Goal: Task Accomplishment & Management: Manage account settings

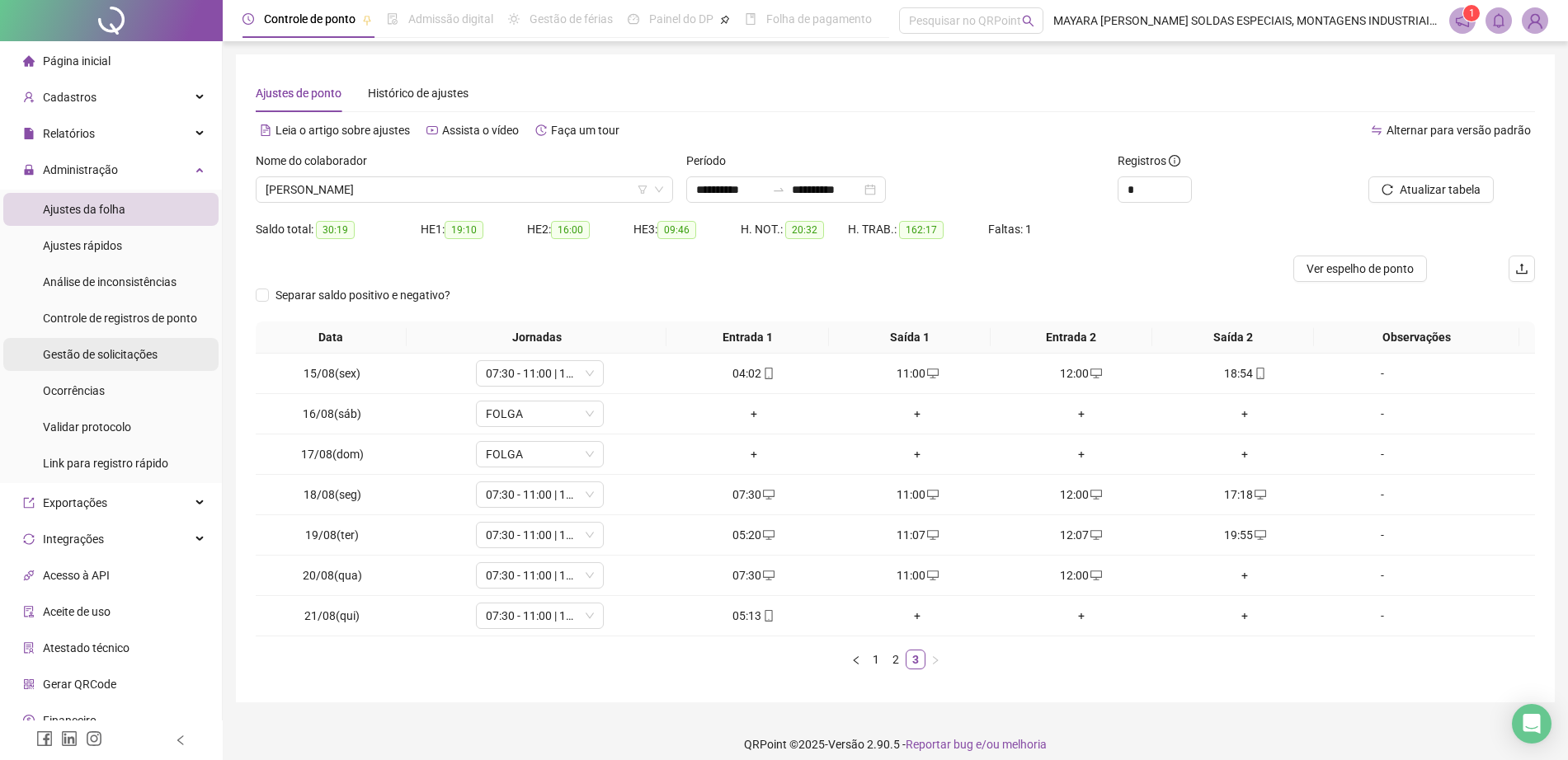
click at [153, 358] on span "Gestão de solicitações" at bounding box center [100, 354] width 115 height 13
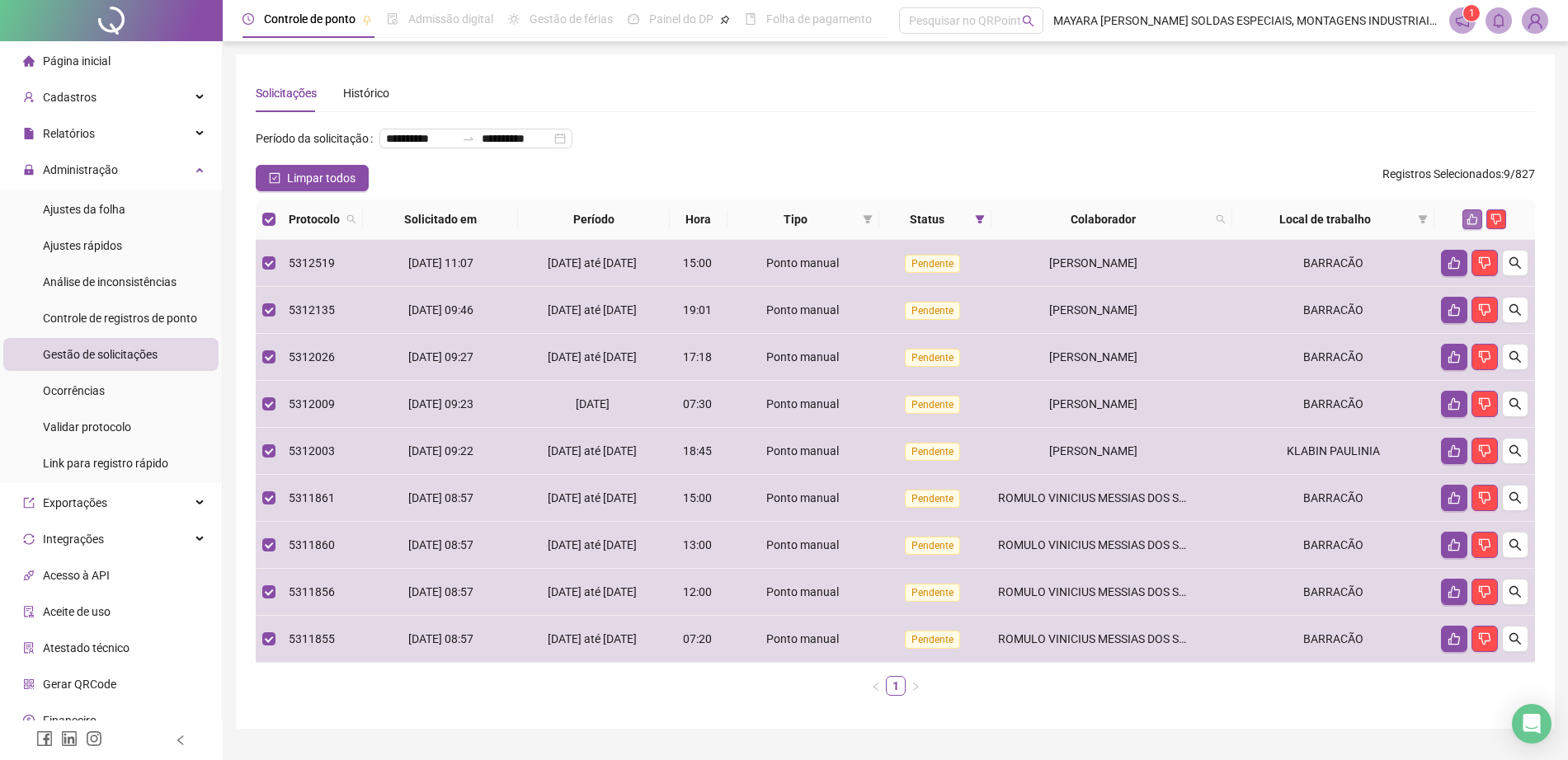
click at [1473, 225] on icon "like" at bounding box center [1473, 219] width 10 height 10
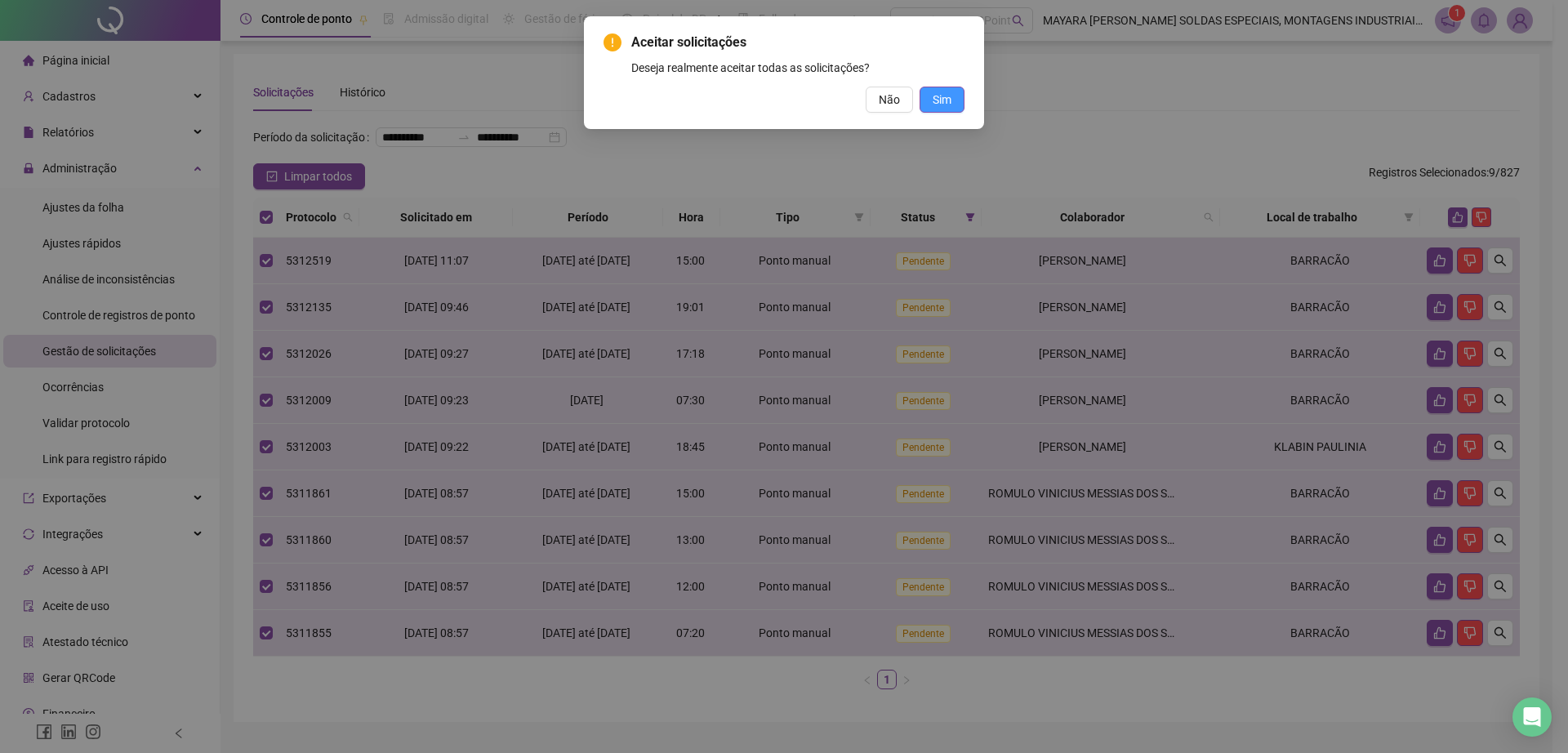
click at [955, 99] on button "Sim" at bounding box center [942, 100] width 45 height 26
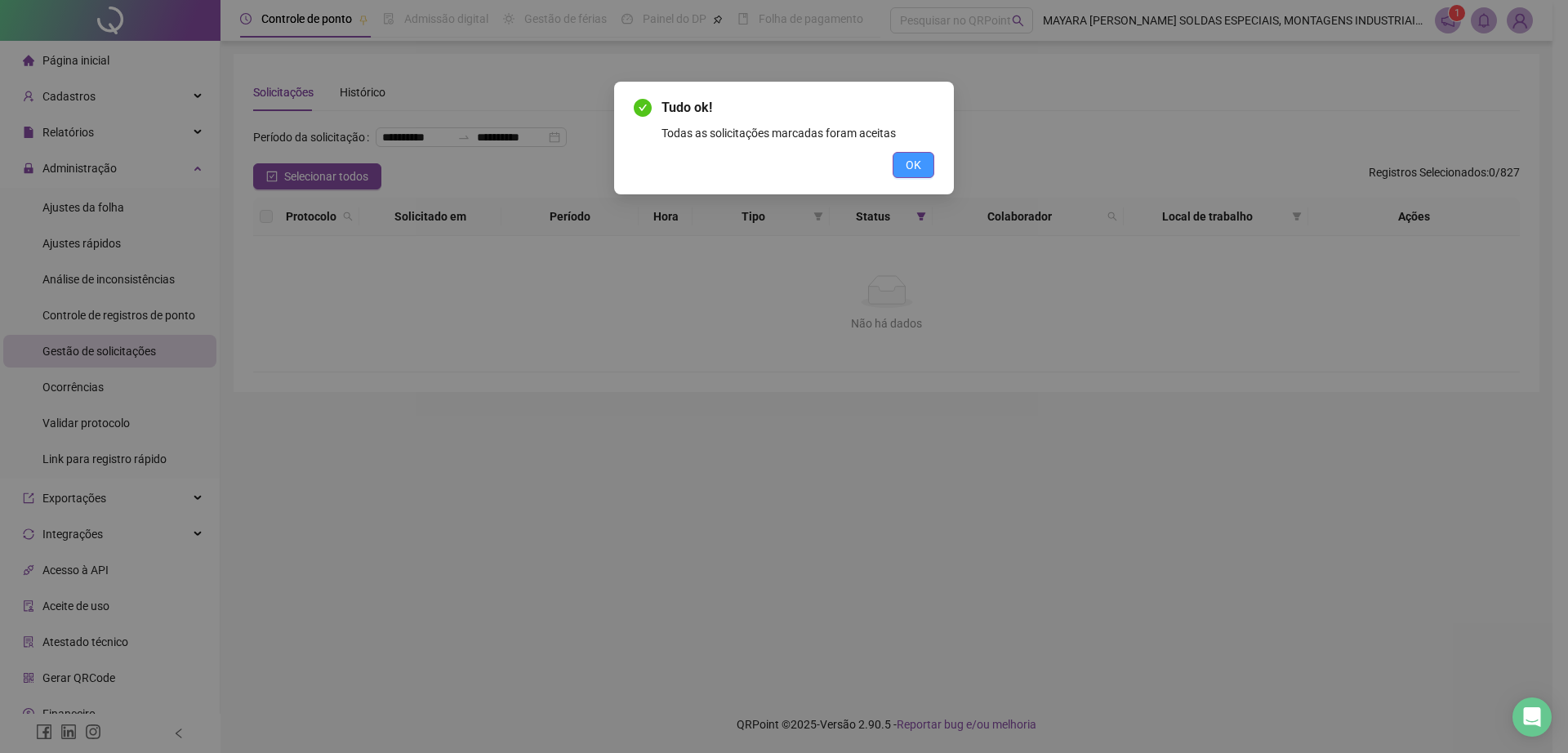
click at [914, 157] on span "OK" at bounding box center [913, 165] width 15 height 18
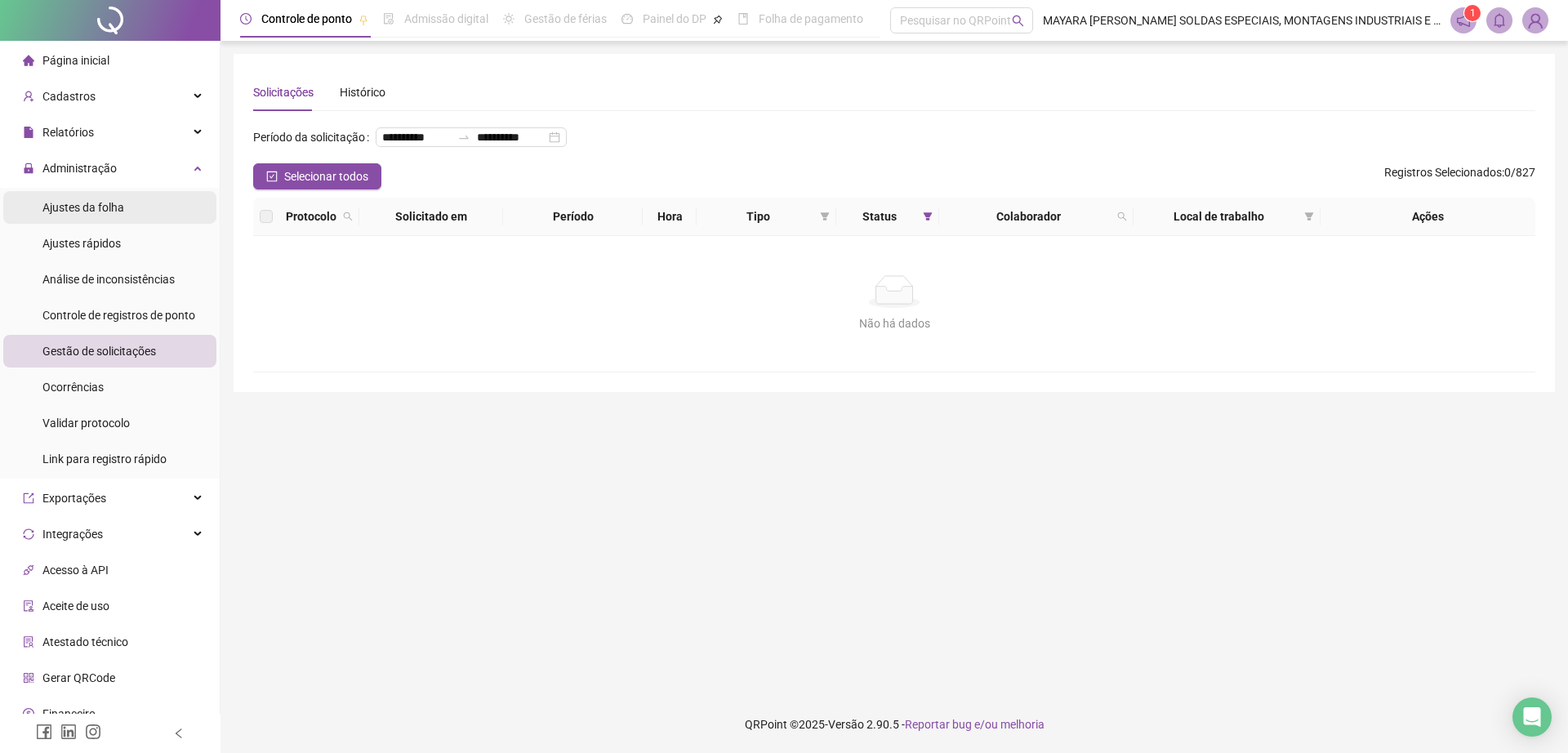
click at [141, 205] on li "Ajustes da folha" at bounding box center [110, 207] width 213 height 33
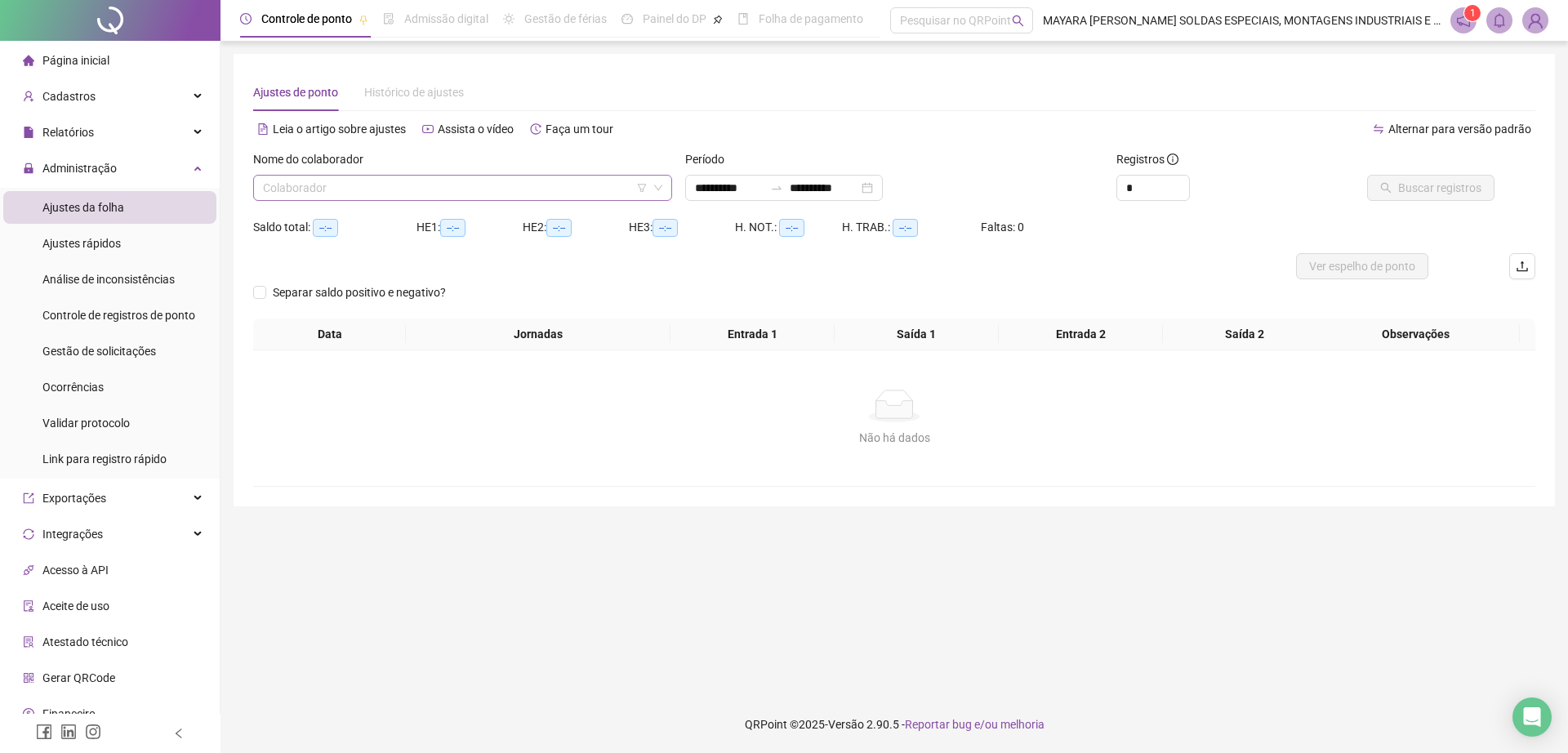
click at [406, 196] on input "search" at bounding box center [455, 187] width 385 height 25
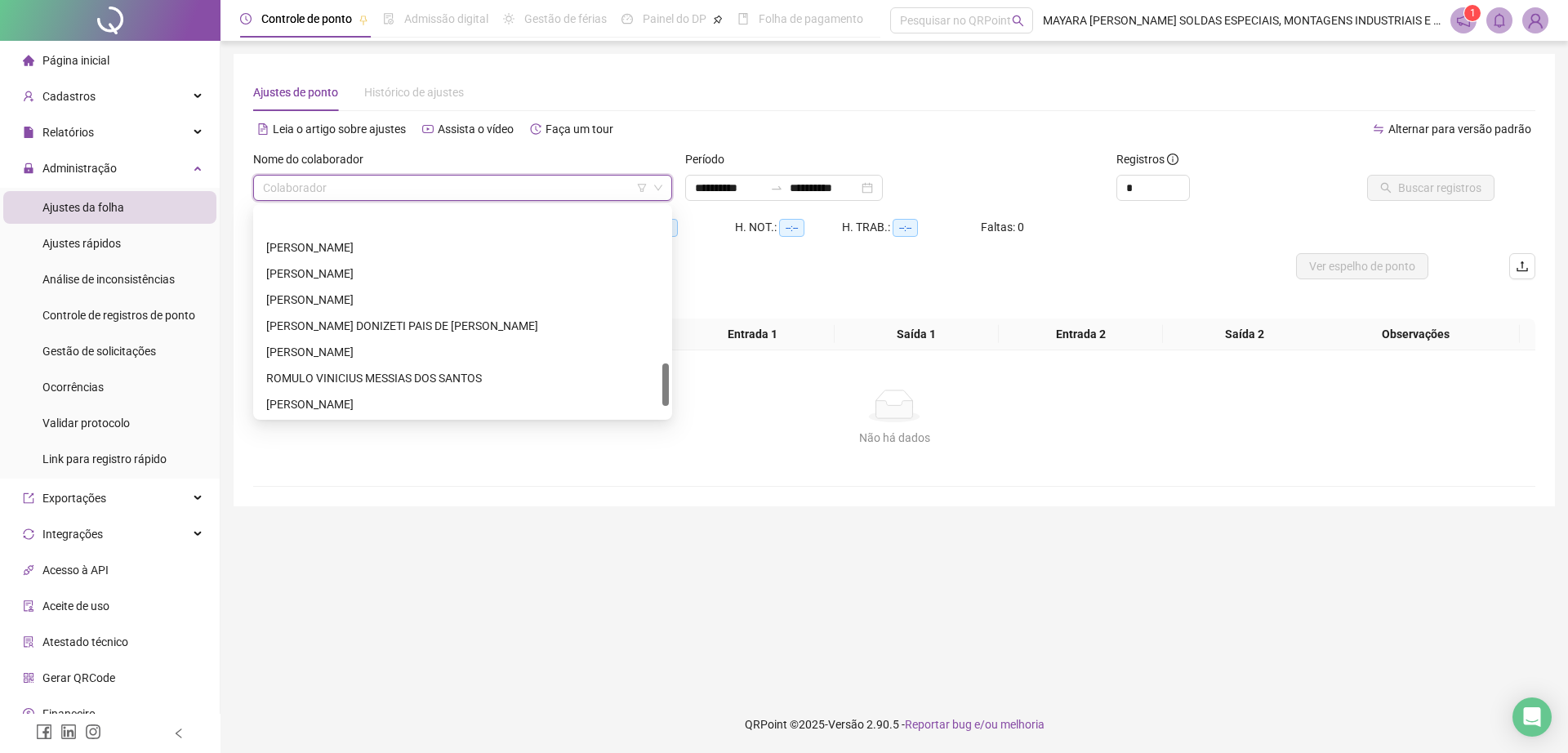
scroll to position [759, 0]
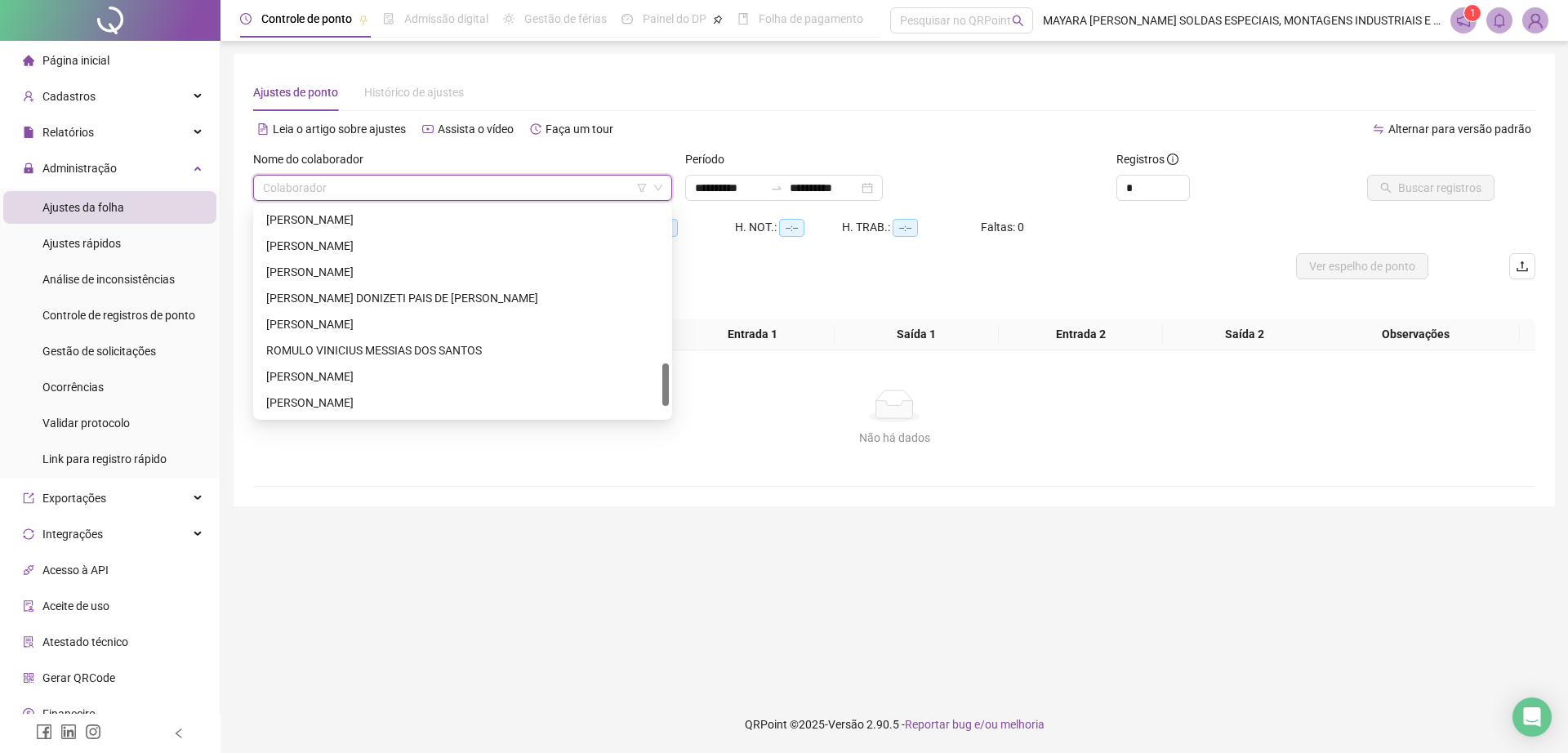
drag, startPoint x: 668, startPoint y: 231, endPoint x: 653, endPoint y: 387, distance: 156.7
click at [653, 387] on div "[PERSON_NAME] ROLIM CAMPOS [PERSON_NAME] [PERSON_NAME] DONIZETI PAIS DE CAMARGO…" at bounding box center [462, 311] width 412 height 209
click at [405, 348] on div "ROMULO VINICIUS MESSIAS DOS SANTOS" at bounding box center [462, 350] width 393 height 18
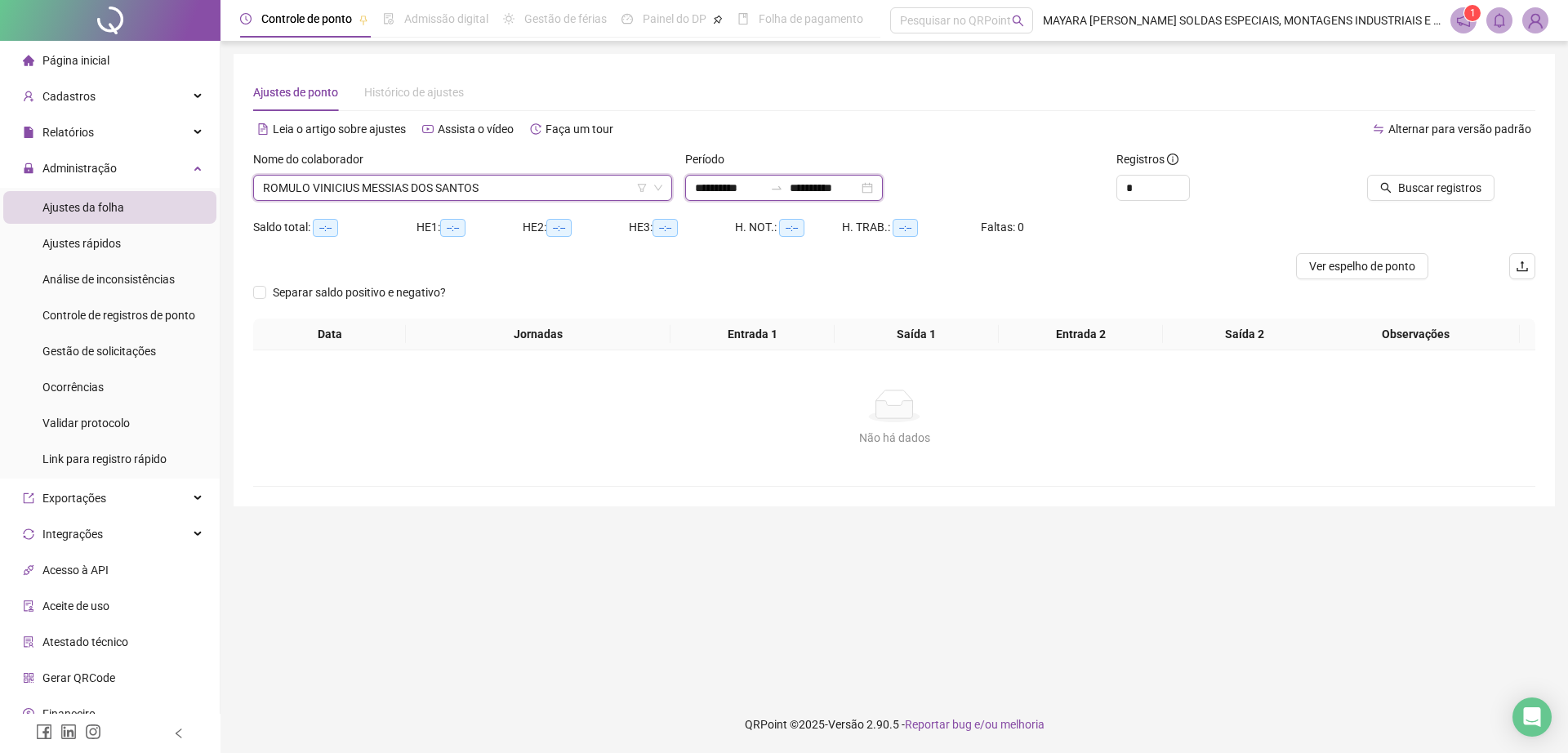
click at [825, 187] on input "**********" at bounding box center [824, 187] width 69 height 18
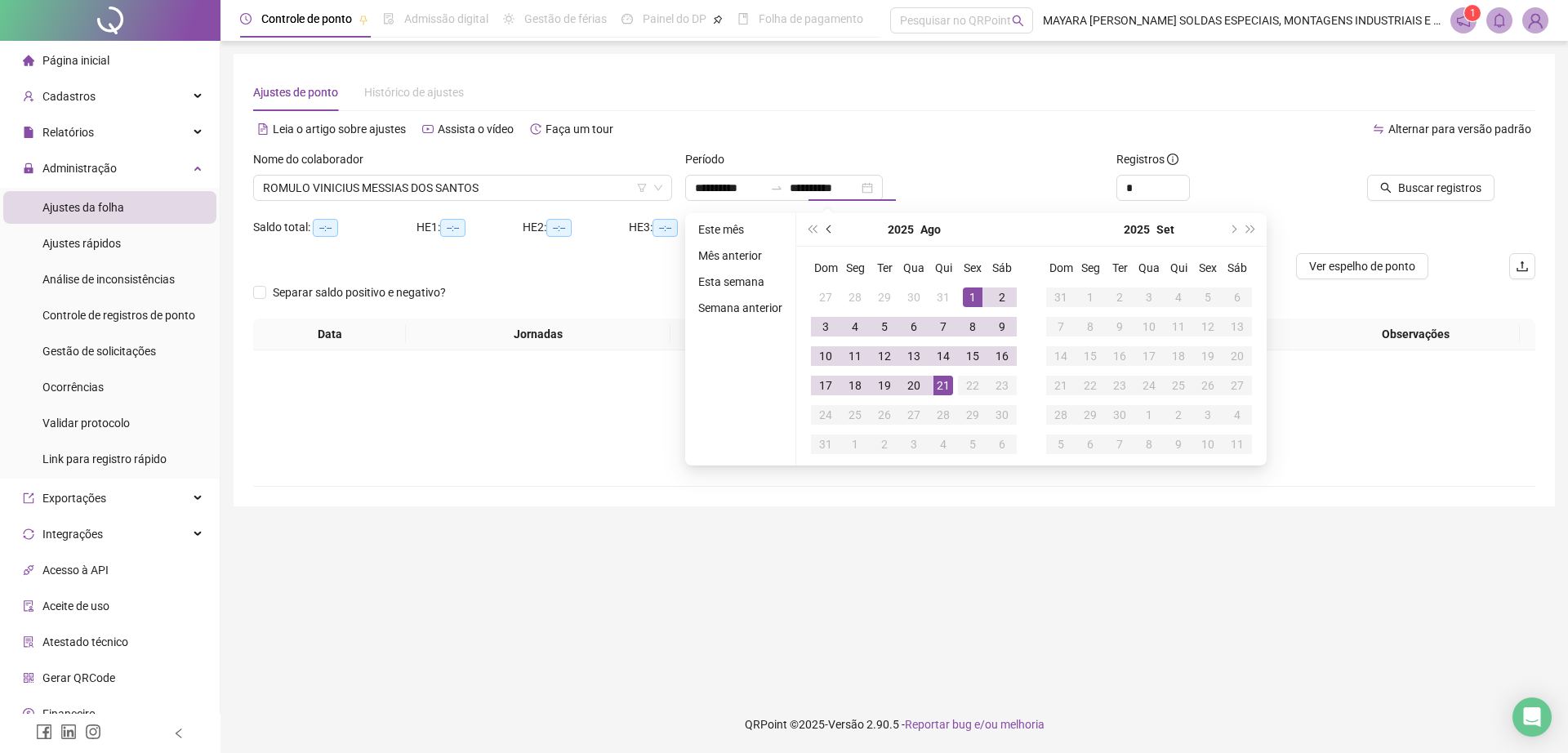
click at [831, 231] on button "prev-year" at bounding box center [829, 230] width 18 height 33
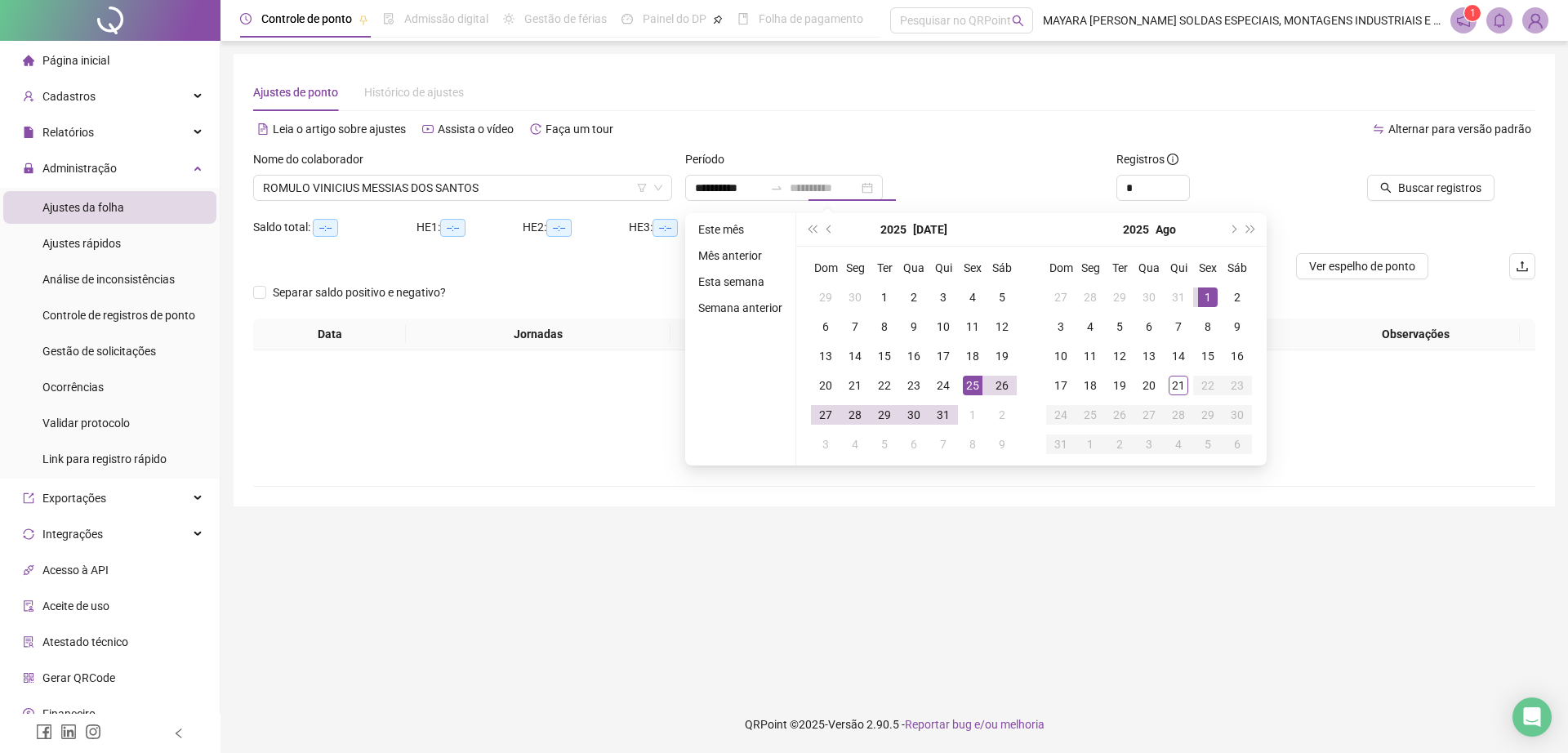
type input "**********"
click at [975, 382] on div "25" at bounding box center [973, 385] width 20 height 20
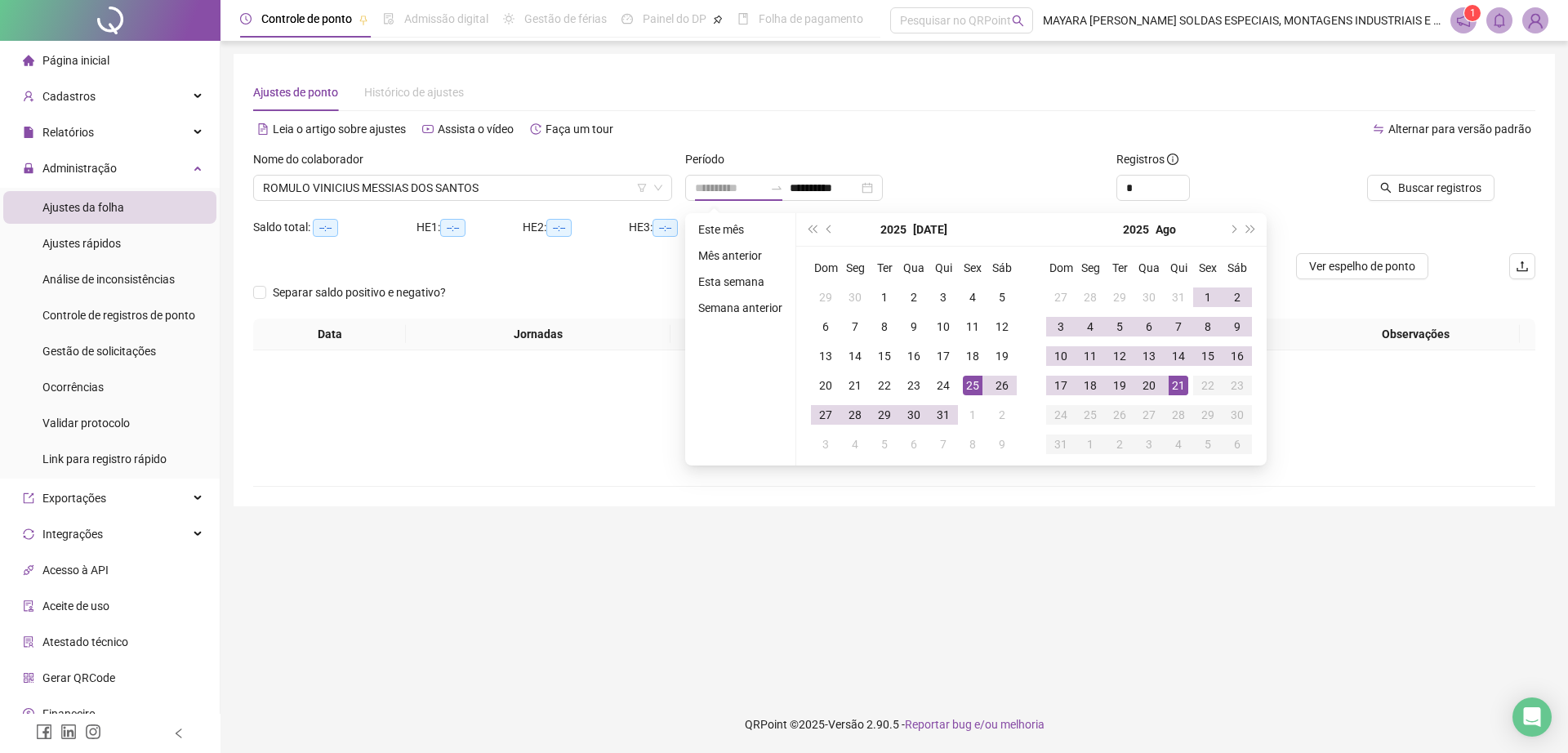
click at [1178, 389] on div "21" at bounding box center [1178, 385] width 20 height 20
type input "**********"
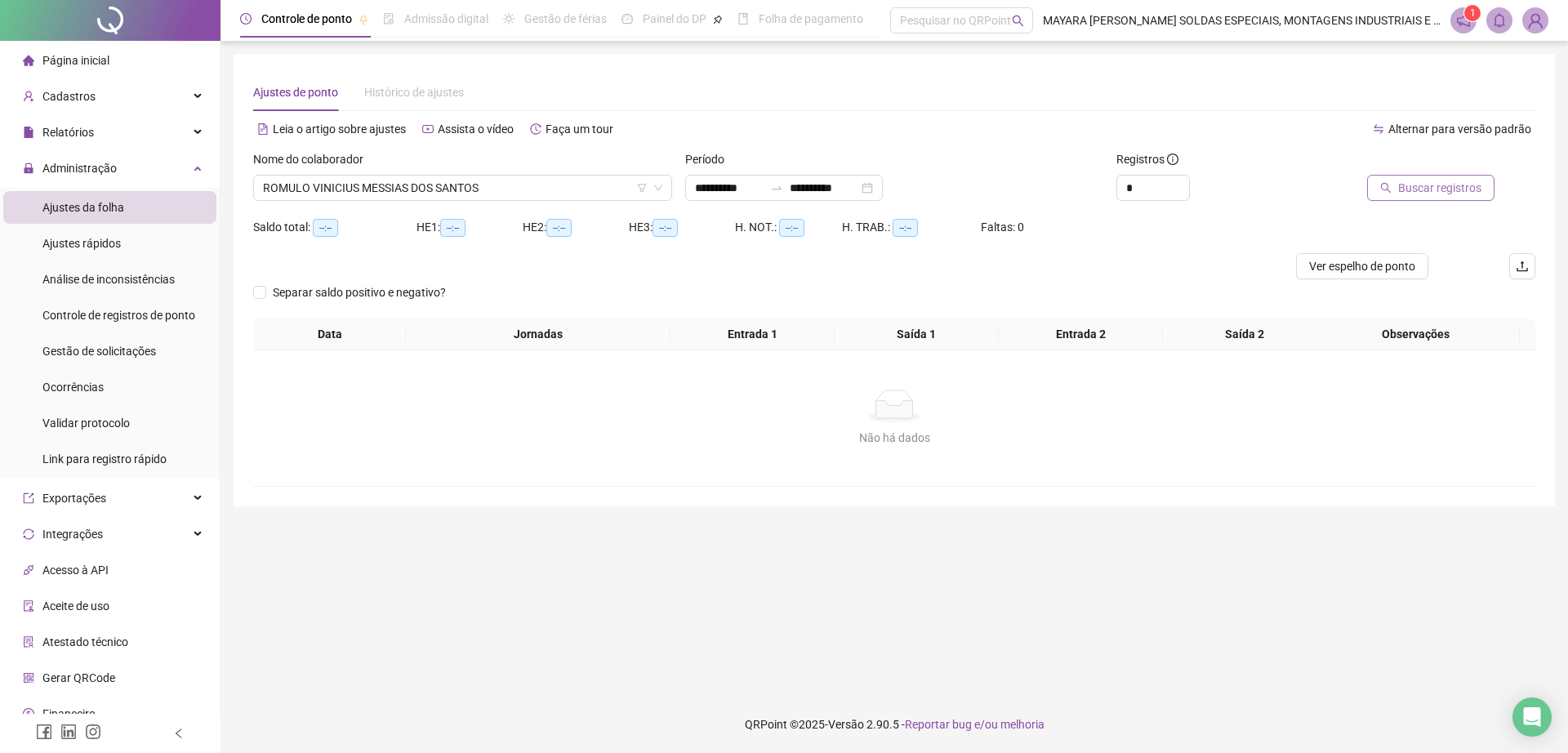
click at [1402, 181] on span "Buscar registros" at bounding box center [1439, 187] width 83 height 18
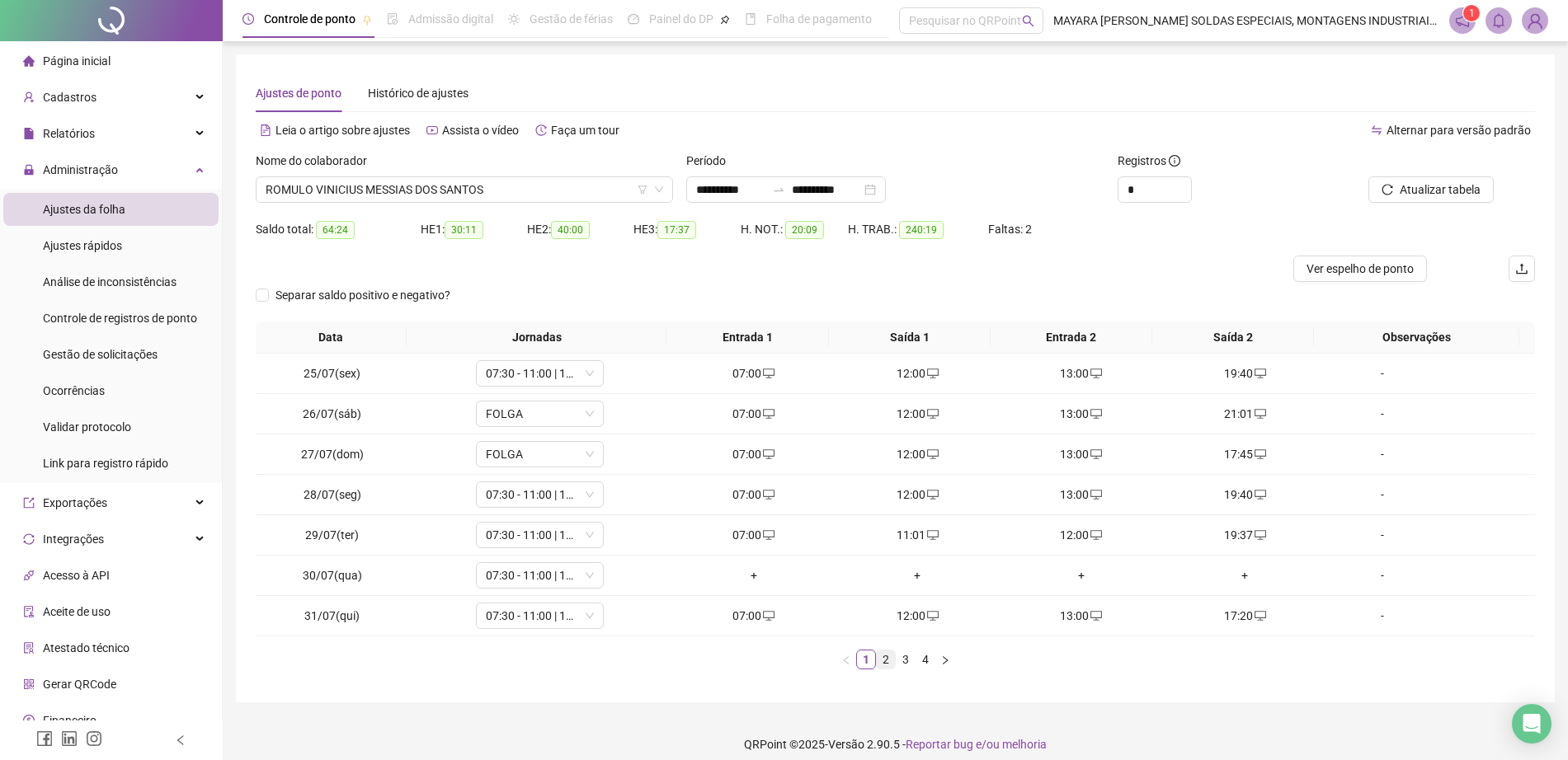
click at [893, 657] on link "2" at bounding box center [885, 659] width 18 height 18
click at [912, 657] on link "3" at bounding box center [905, 659] width 18 height 18
click at [918, 657] on link "4" at bounding box center [925, 659] width 18 height 18
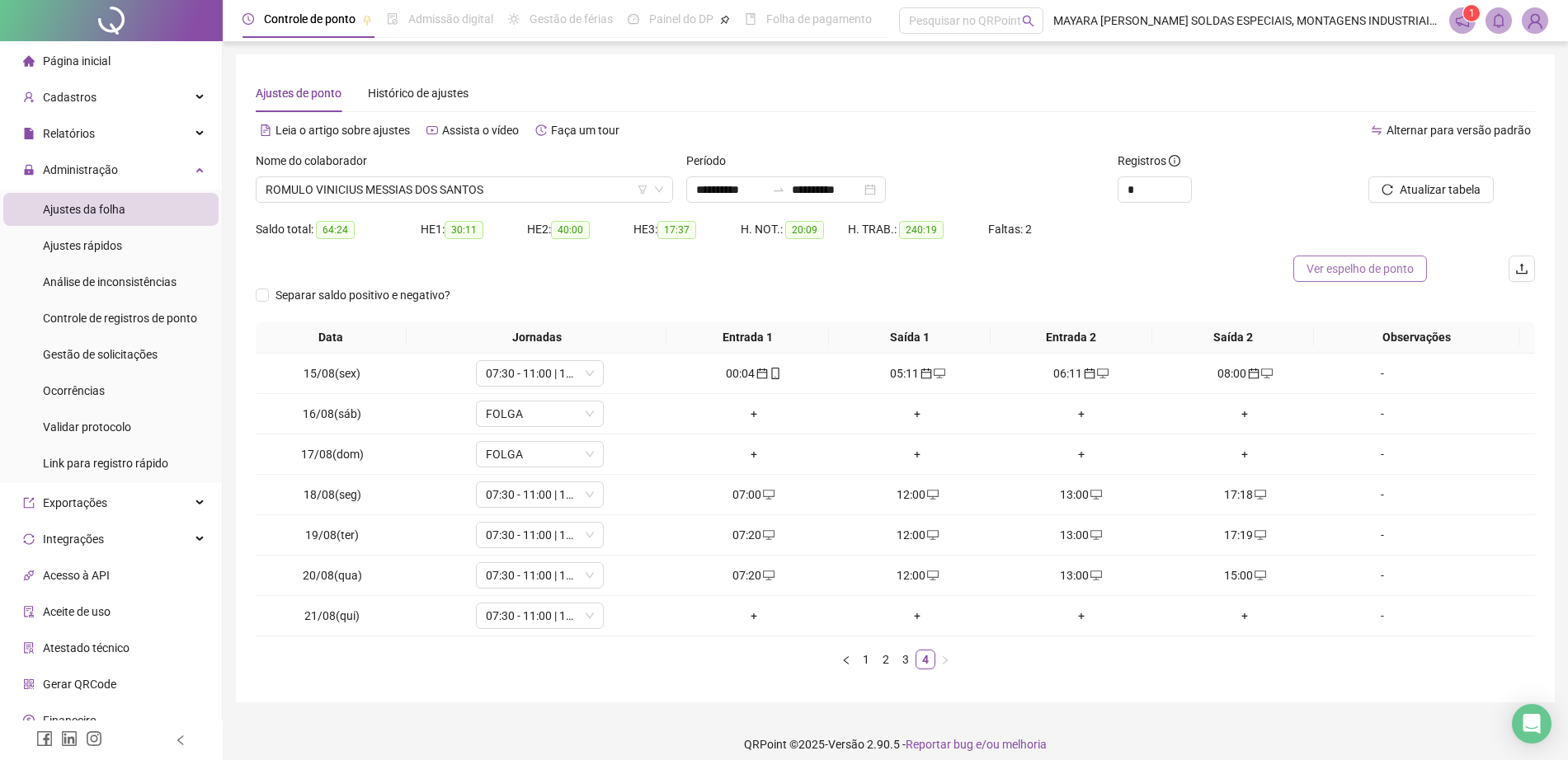
click at [1342, 267] on span "Ver espelho de ponto" at bounding box center [1360, 268] width 108 height 18
click at [125, 167] on div "Administração" at bounding box center [111, 170] width 215 height 33
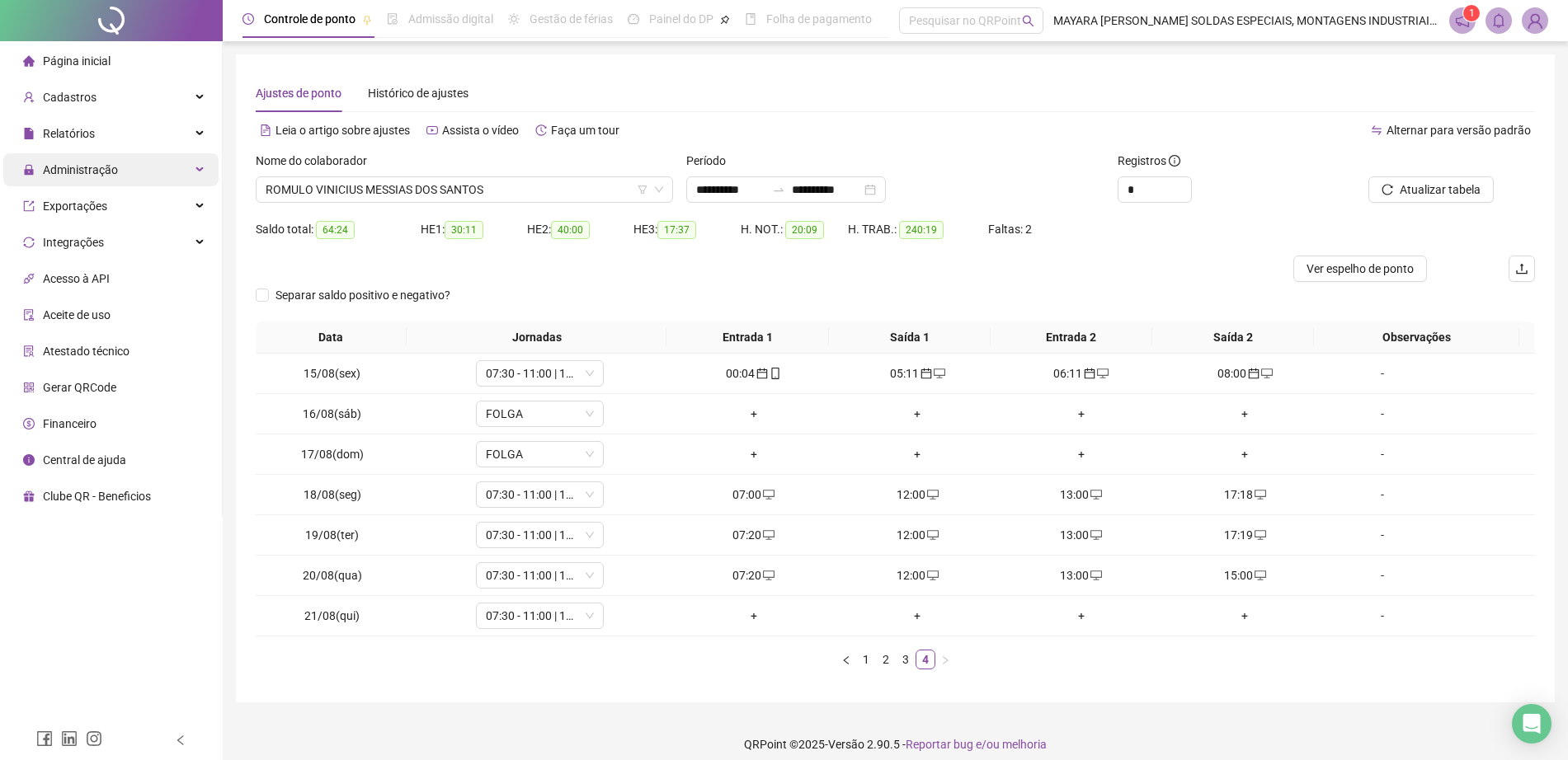
click at [102, 174] on span "Administração" at bounding box center [80, 169] width 75 height 13
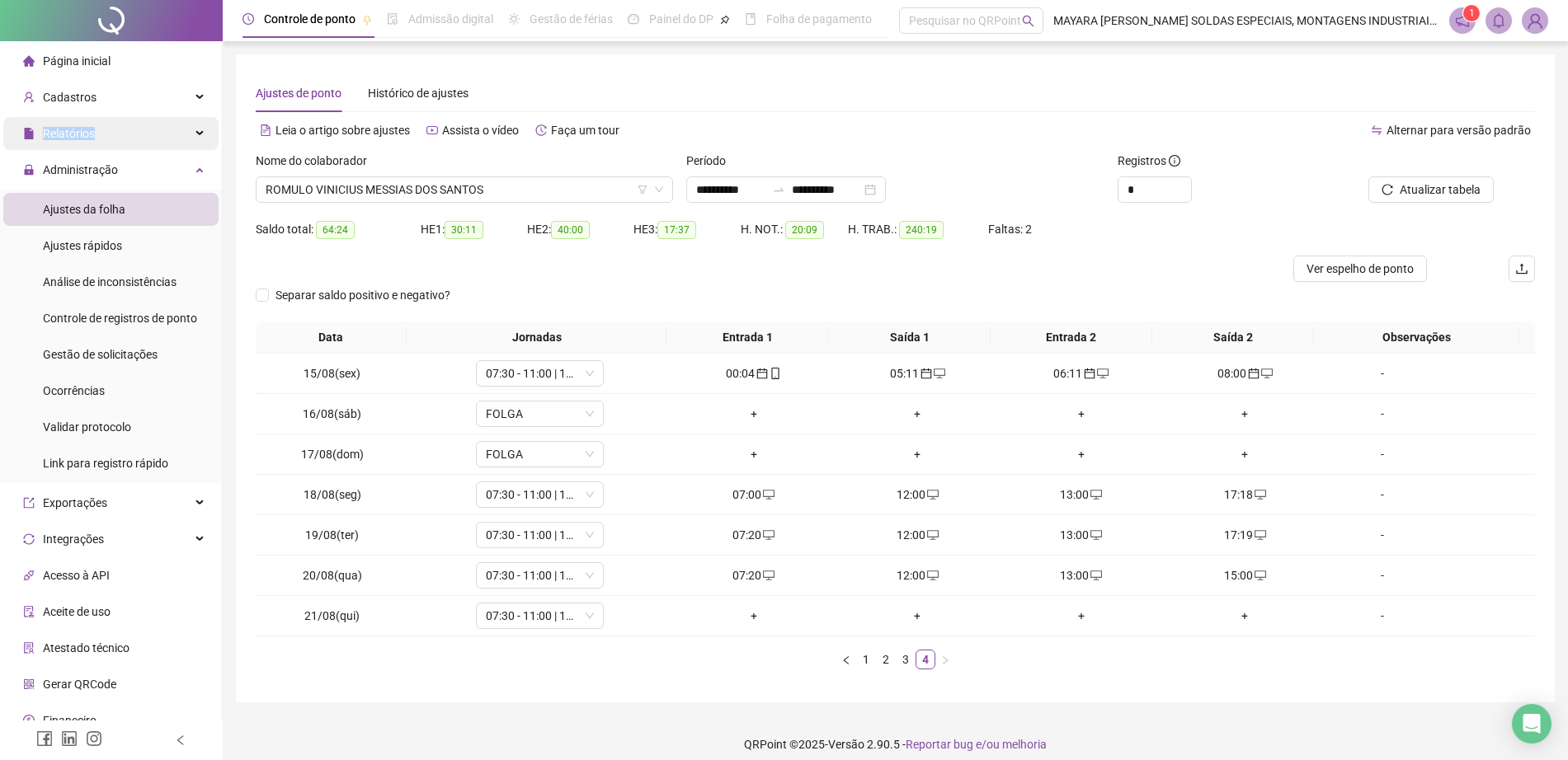
drag, startPoint x: 103, startPoint y: 113, endPoint x: 108, endPoint y: 140, distance: 27.5
click at [108, 140] on ul "Página inicial Cadastros Relatórios Administração Ajustes da folha Ajustes rápi…" at bounding box center [111, 428] width 223 height 772
click at [108, 140] on div "Relatórios" at bounding box center [111, 134] width 215 height 33
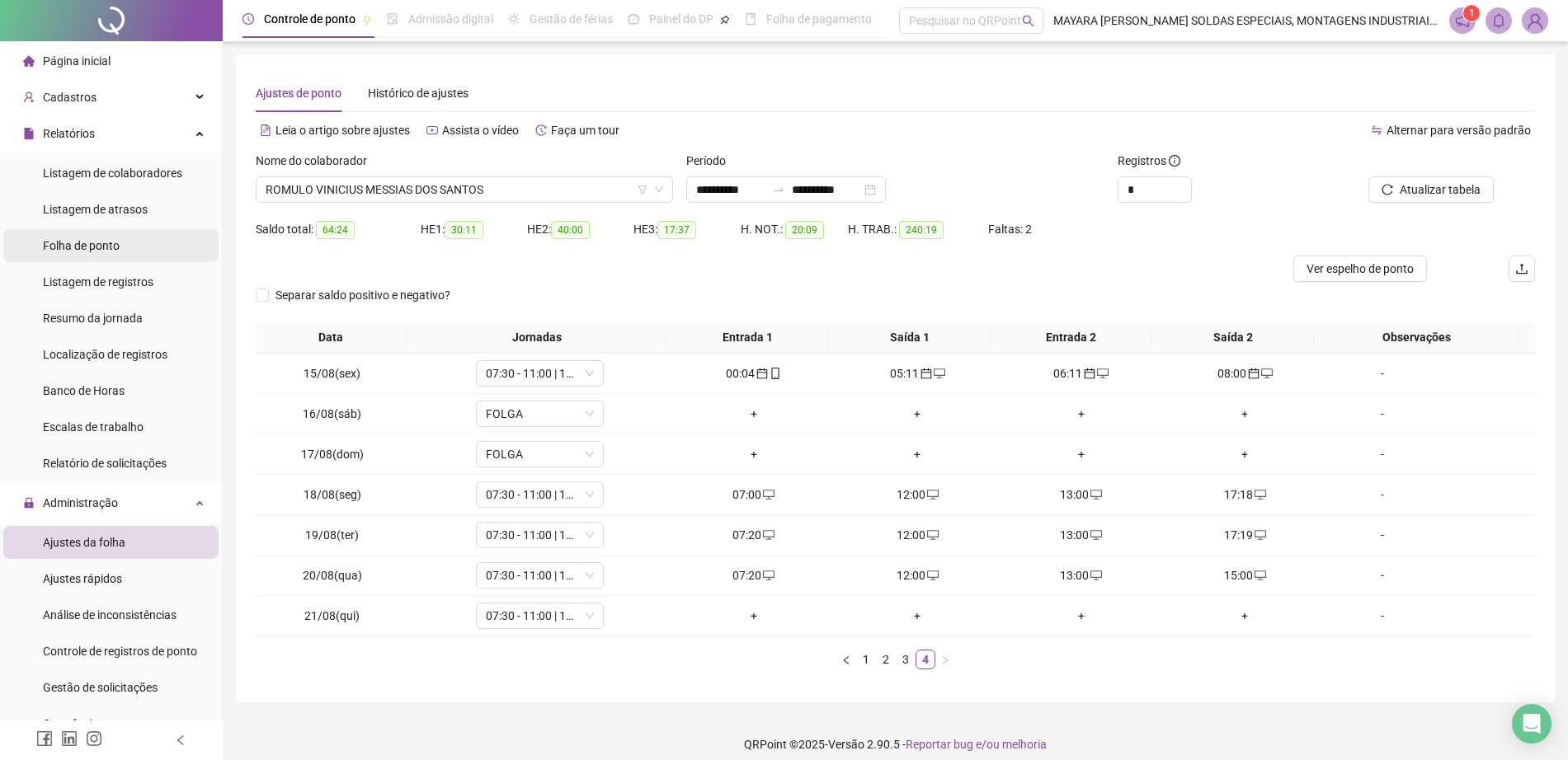
click at [103, 246] on span "Folha de ponto" at bounding box center [81, 246] width 76 height 13
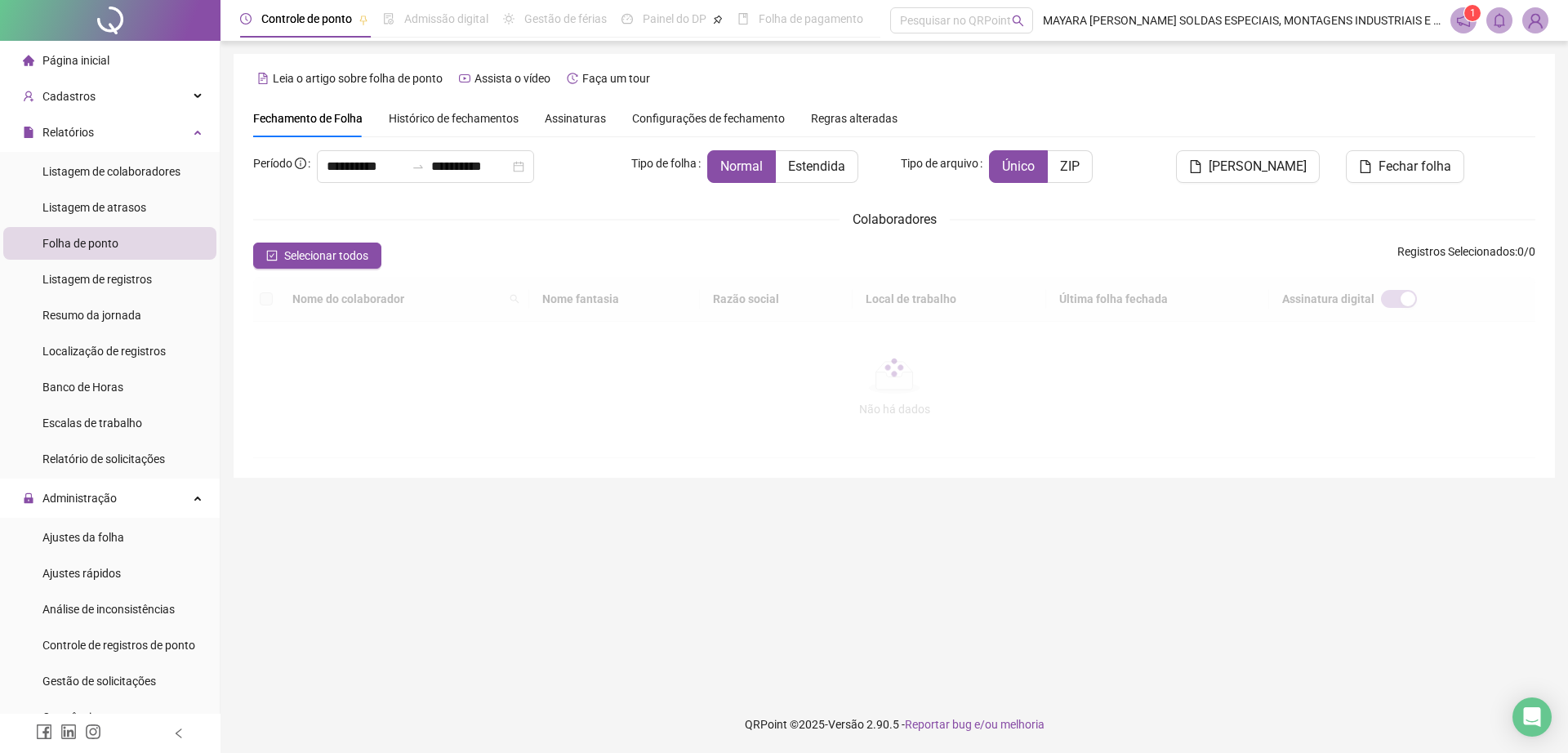
type input "**********"
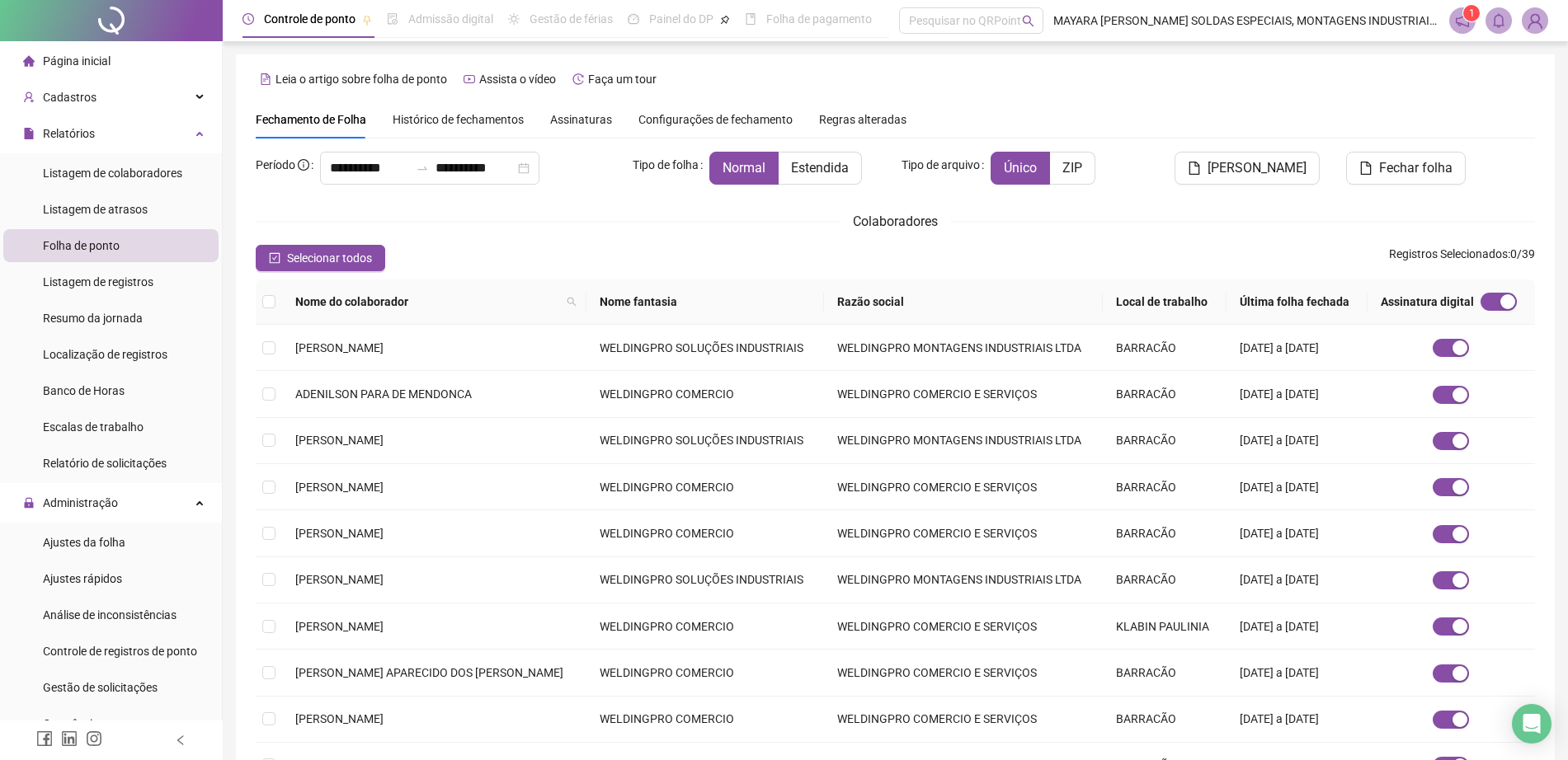
click at [554, 114] on span "Assinaturas" at bounding box center [581, 119] width 62 height 11
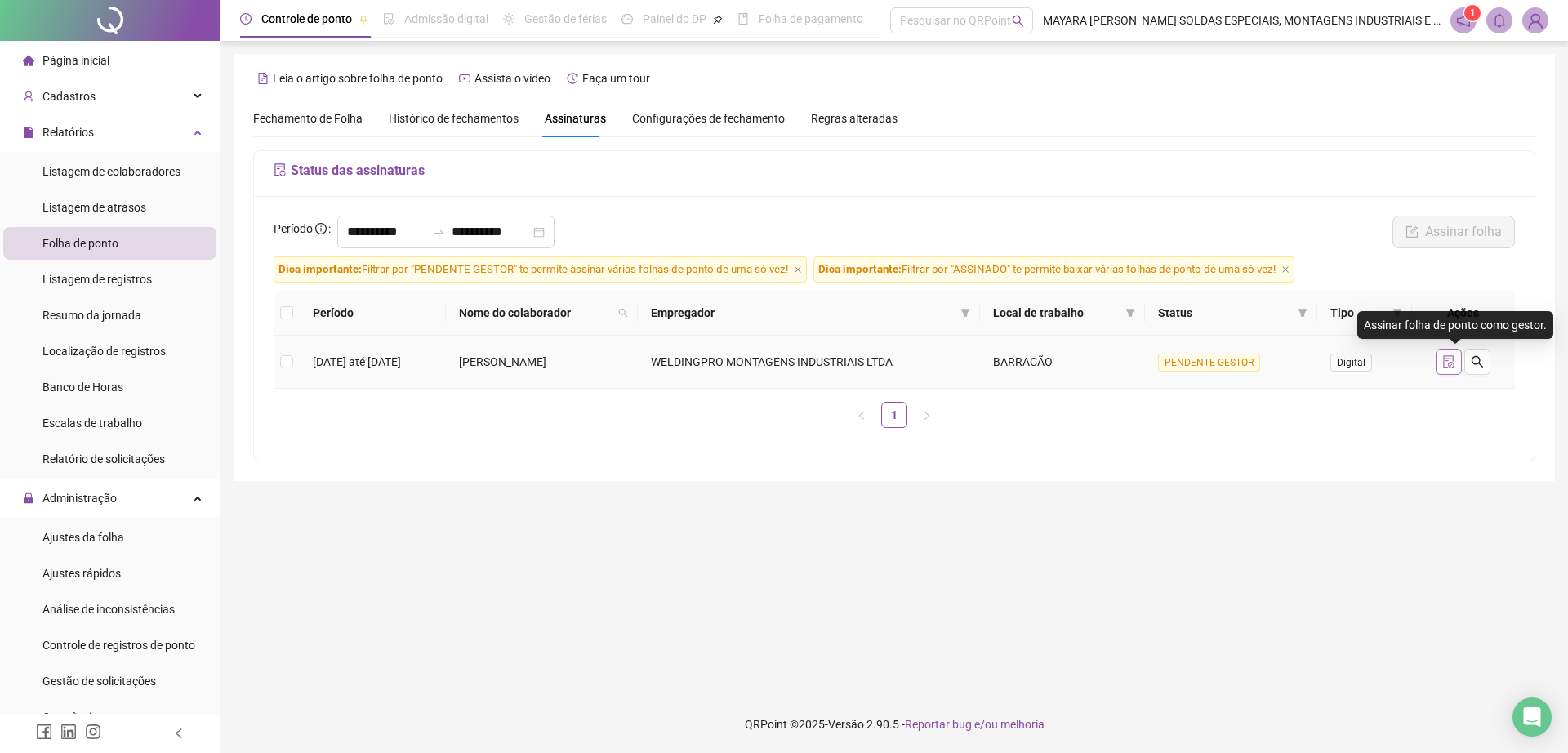
click at [1454, 360] on icon "file-done" at bounding box center [1449, 361] width 10 height 13
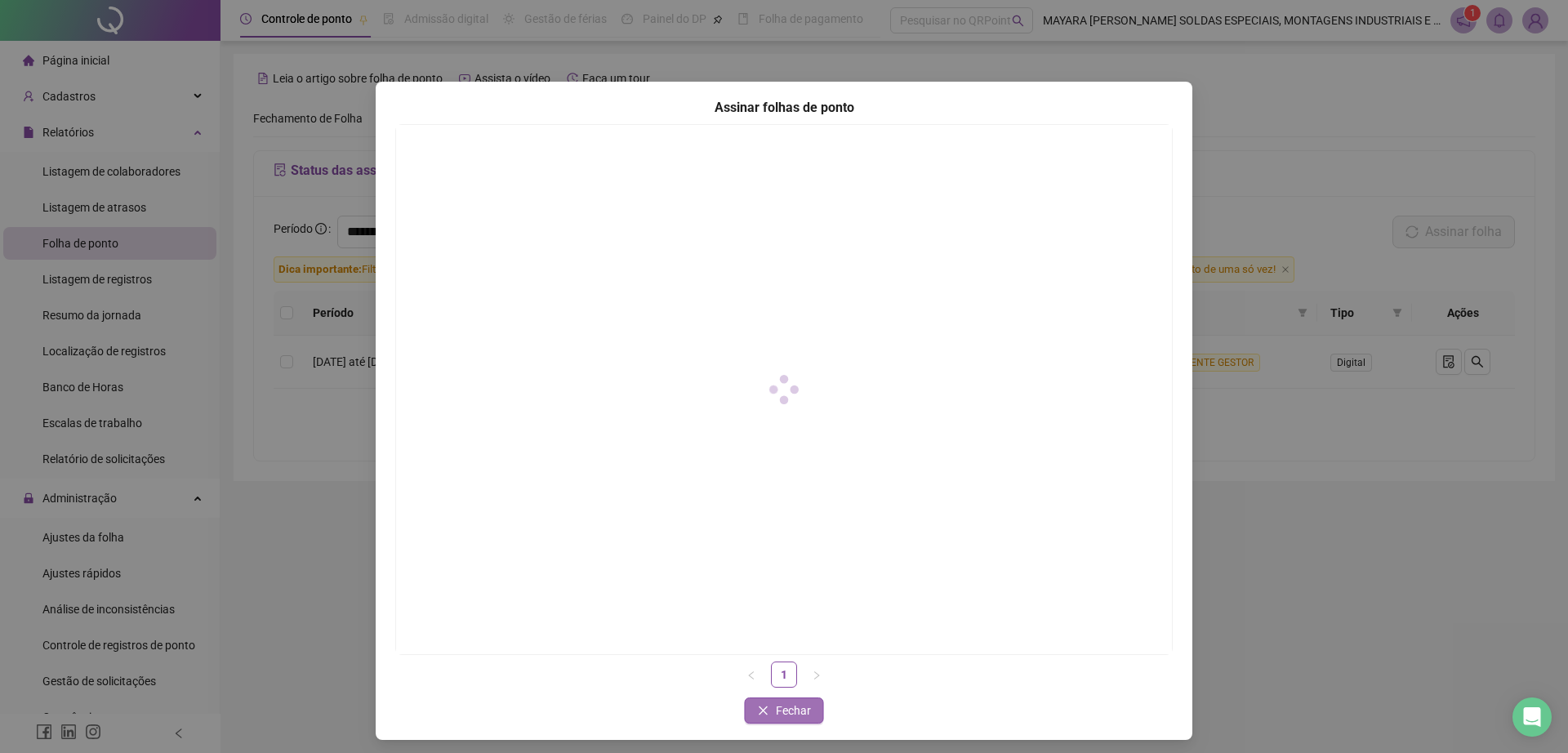
click at [758, 707] on icon "close" at bounding box center [763, 710] width 11 height 11
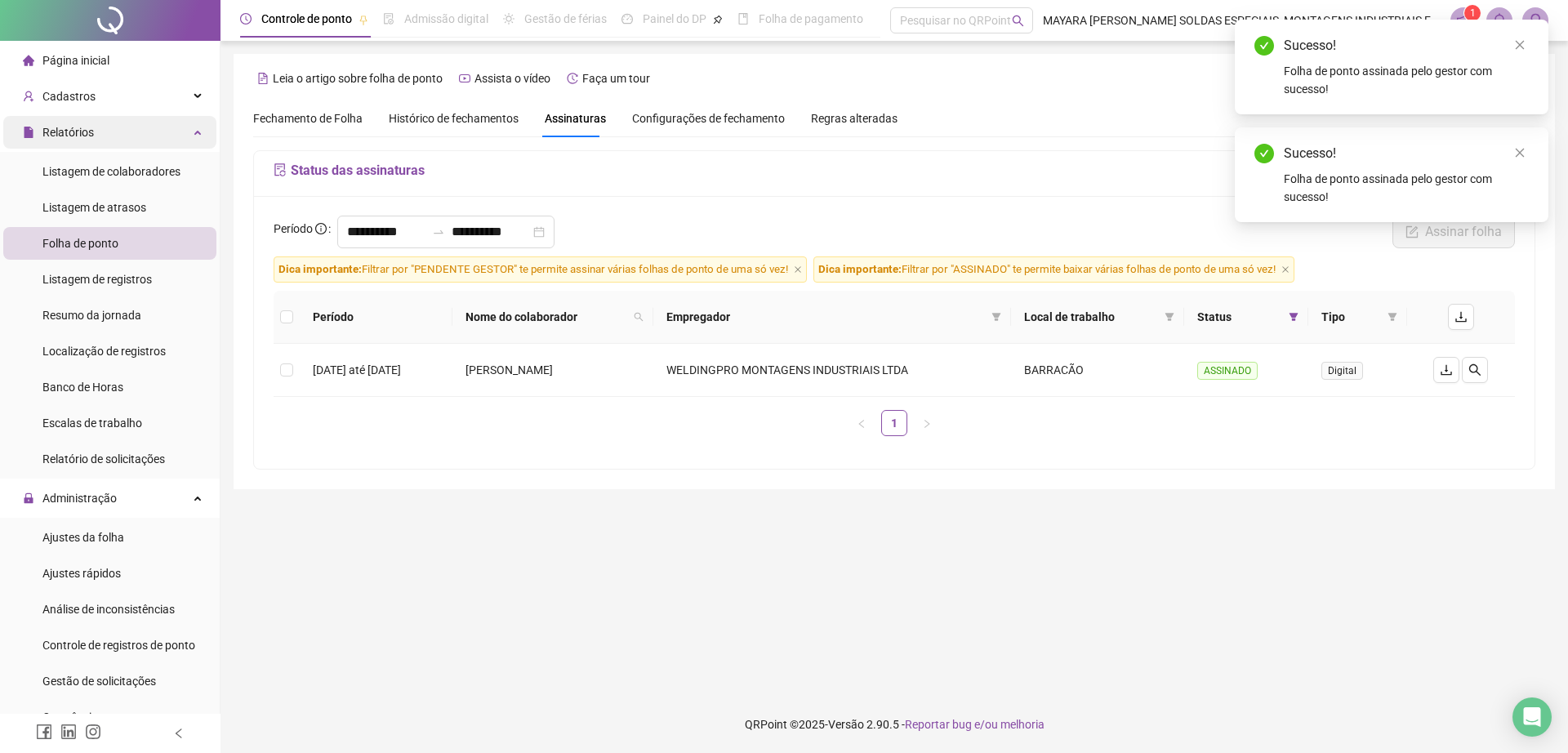
click at [125, 122] on div "Relatórios" at bounding box center [110, 132] width 213 height 33
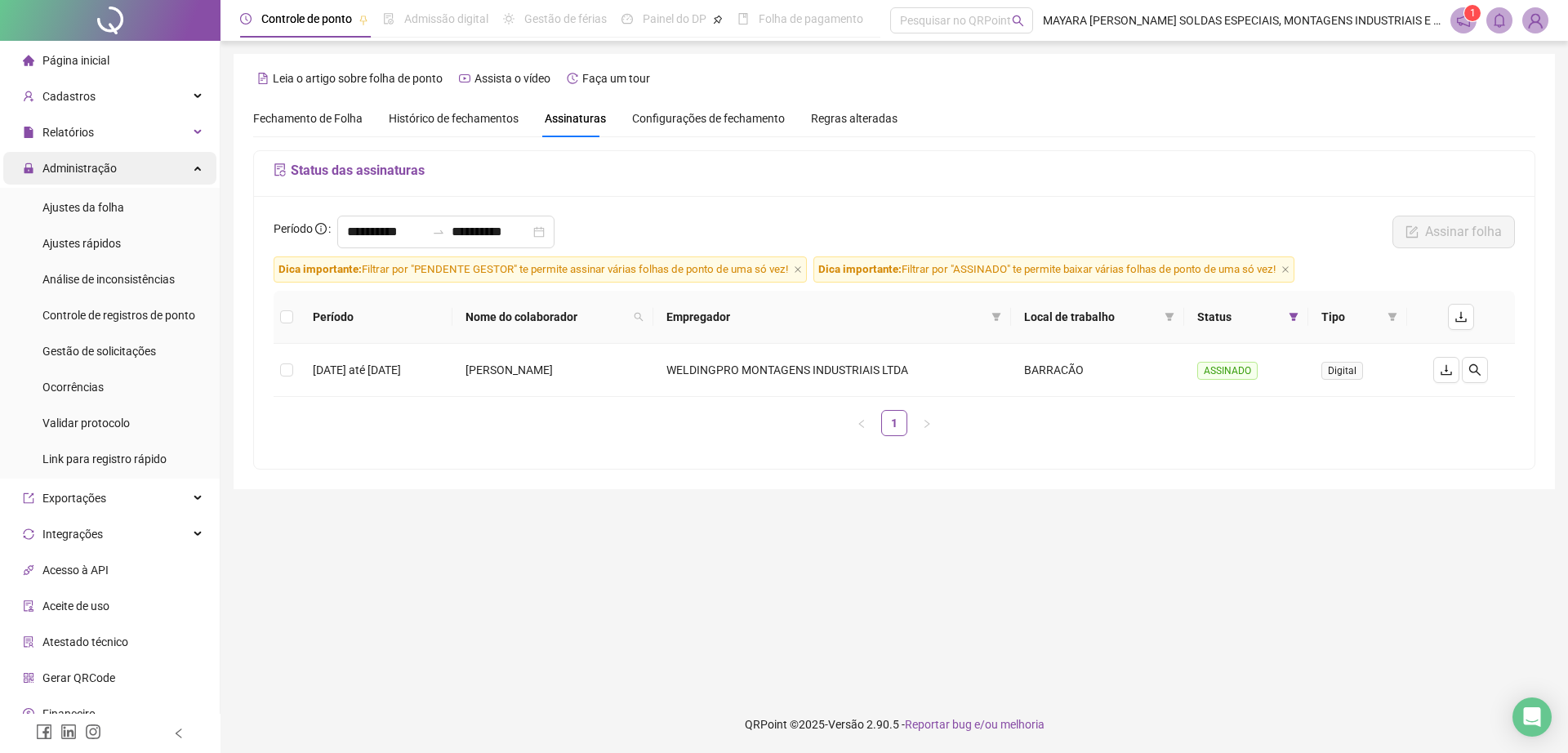
click at [134, 181] on div "Administração" at bounding box center [110, 168] width 213 height 33
